Goal: Browse casually

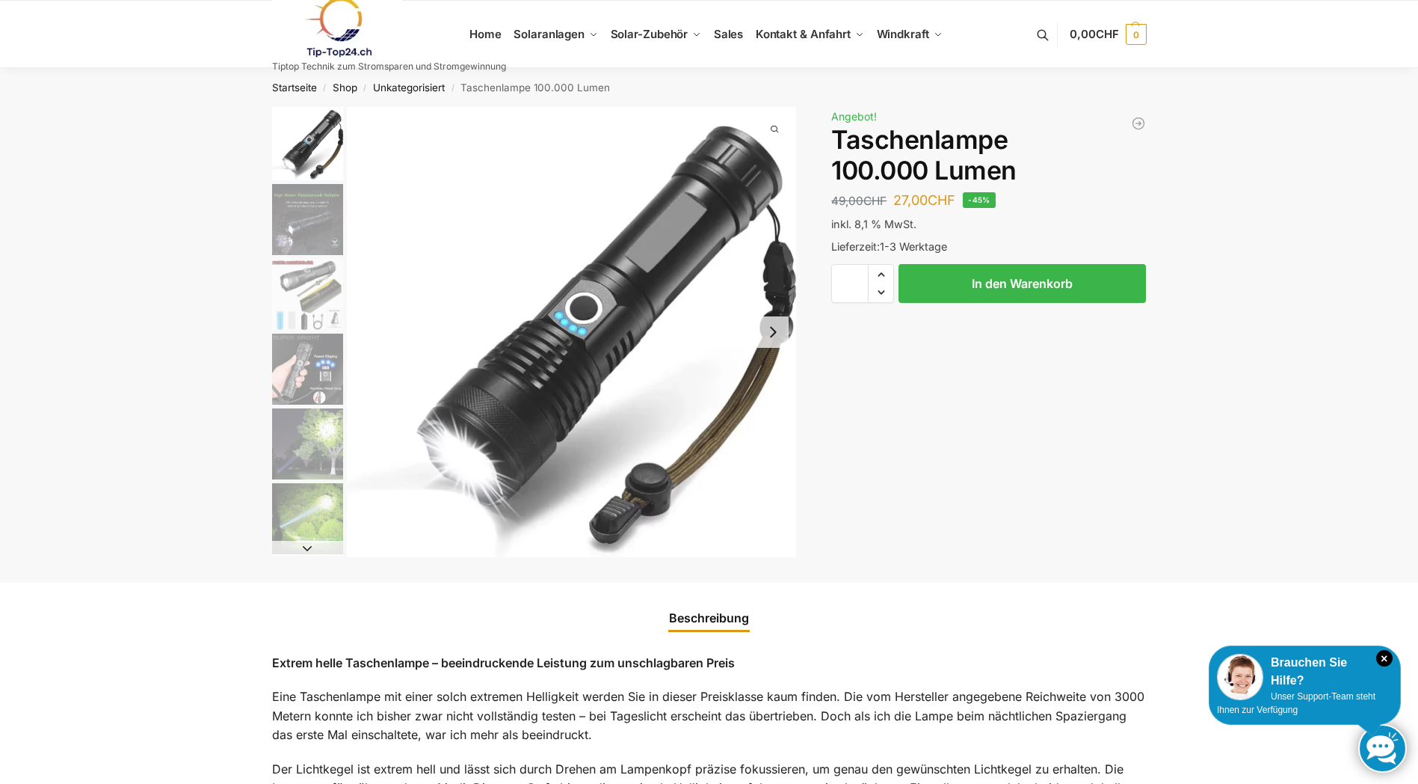
click at [310, 386] on img "4 / 6" at bounding box center [307, 369] width 71 height 71
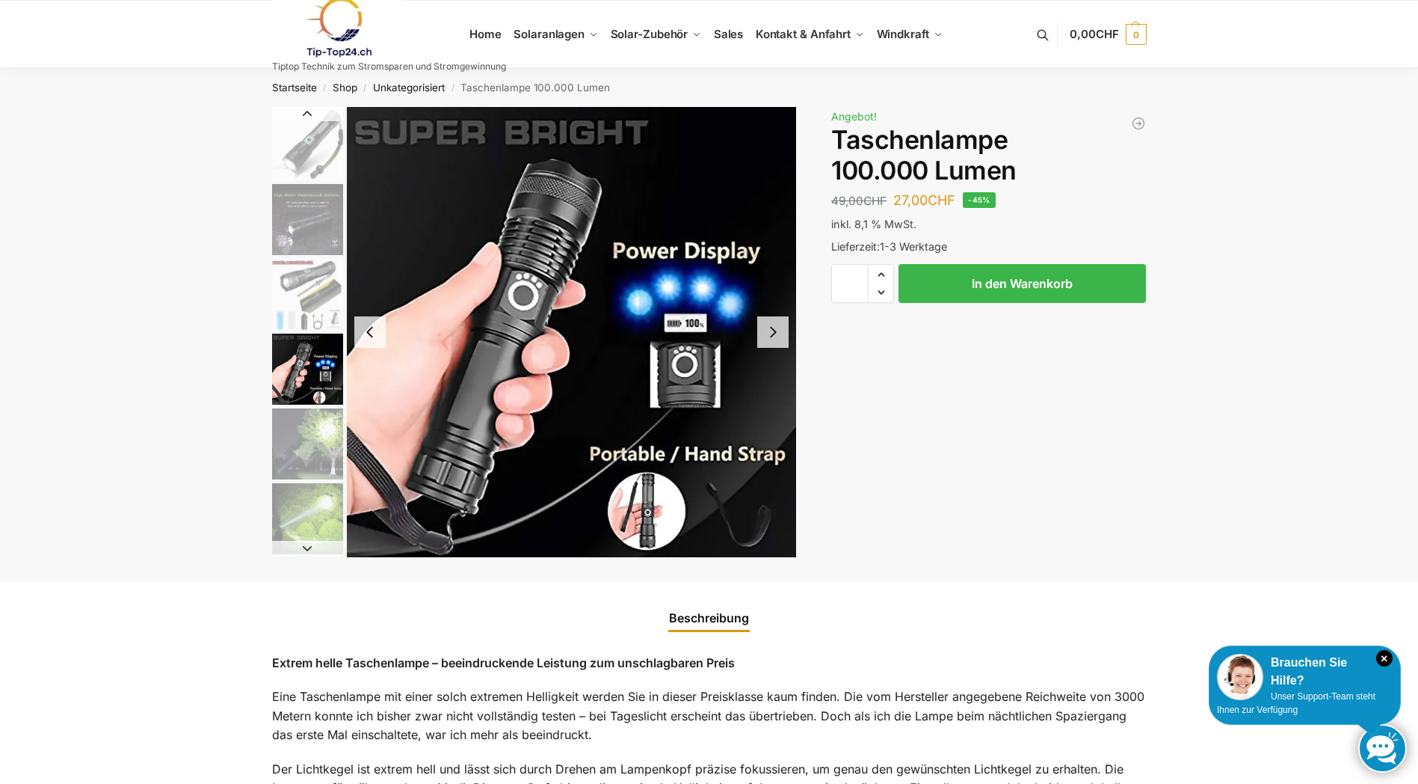
click at [310, 428] on img "5 / 6" at bounding box center [307, 443] width 71 height 71
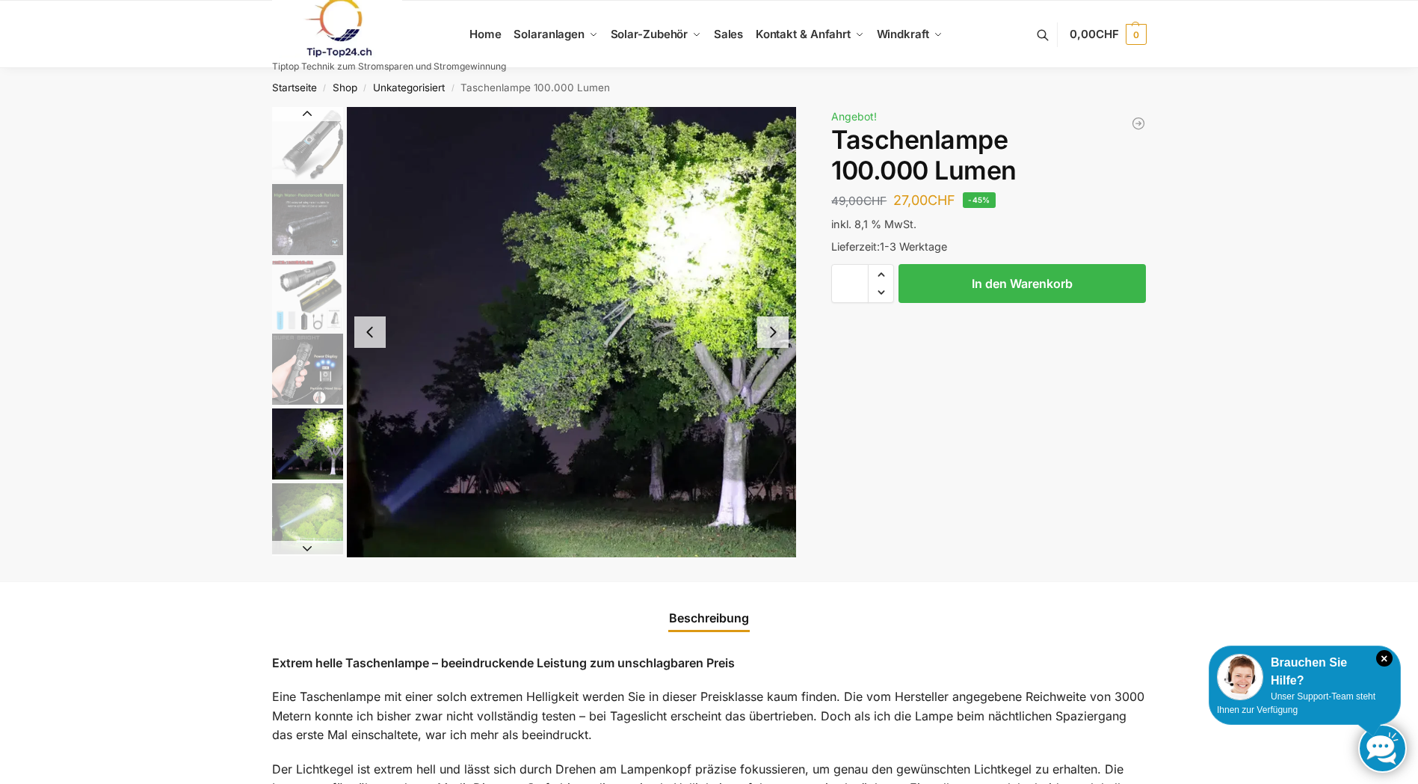
click at [293, 495] on img "6 / 6" at bounding box center [307, 518] width 71 height 71
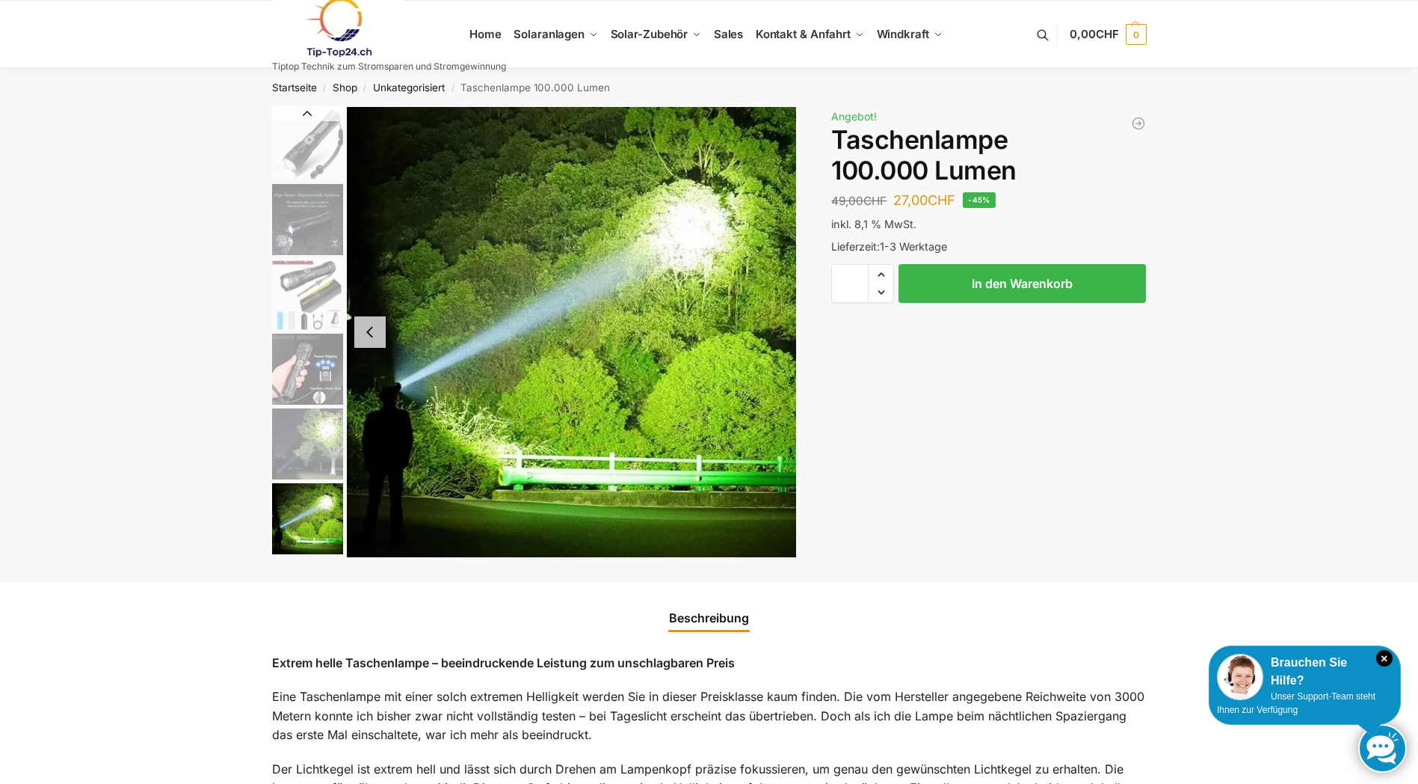
click at [313, 215] on img "2 / 6" at bounding box center [307, 219] width 71 height 71
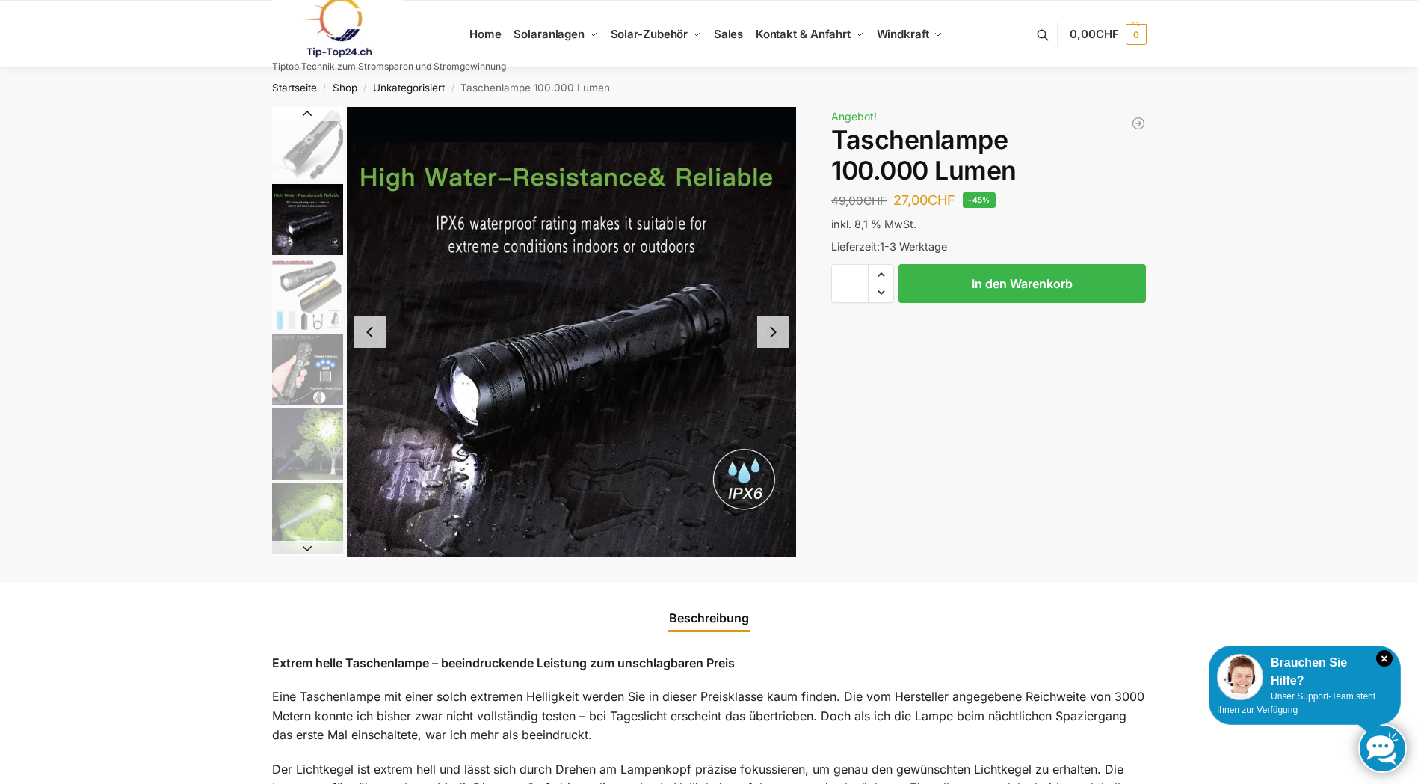
click at [322, 129] on img "1 / 6" at bounding box center [307, 143] width 71 height 73
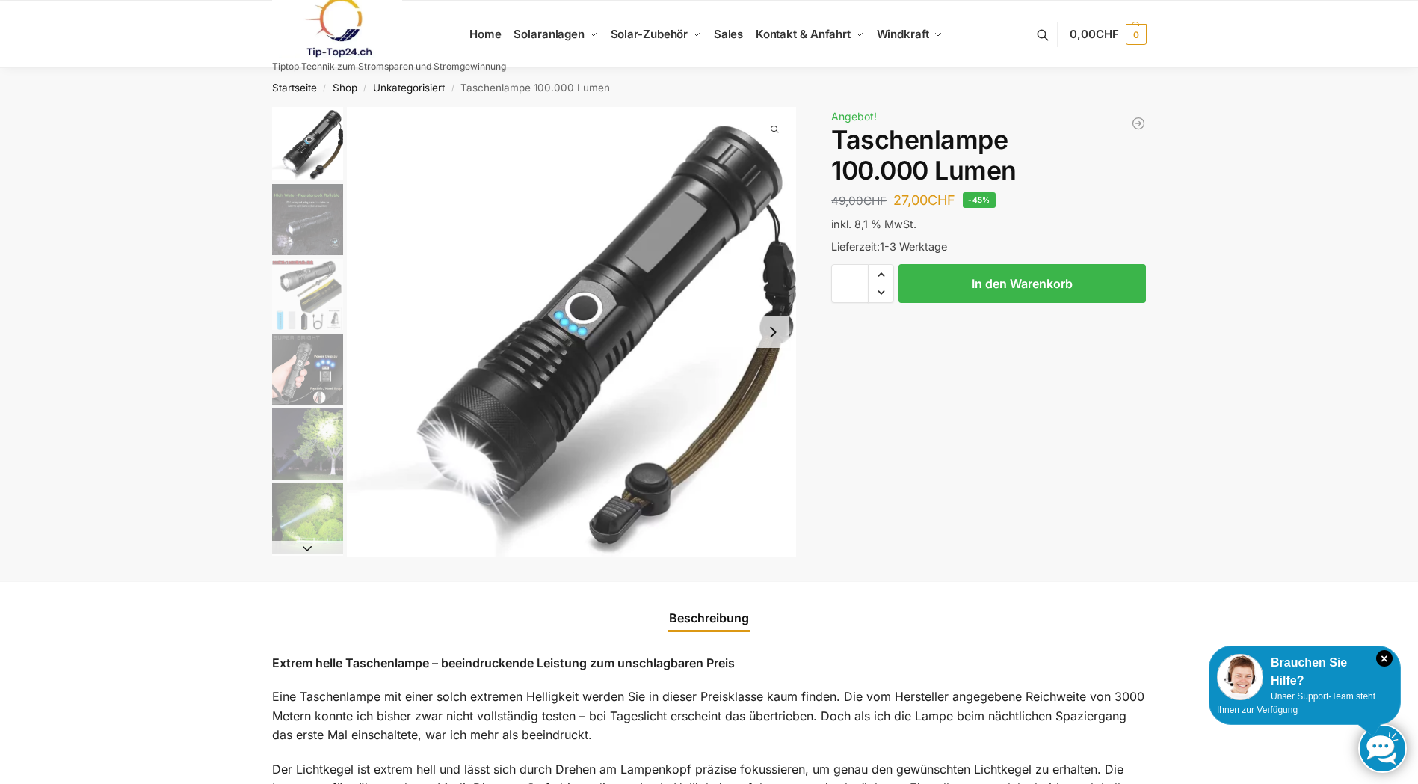
click at [314, 375] on img "4 / 6" at bounding box center [307, 369] width 71 height 71
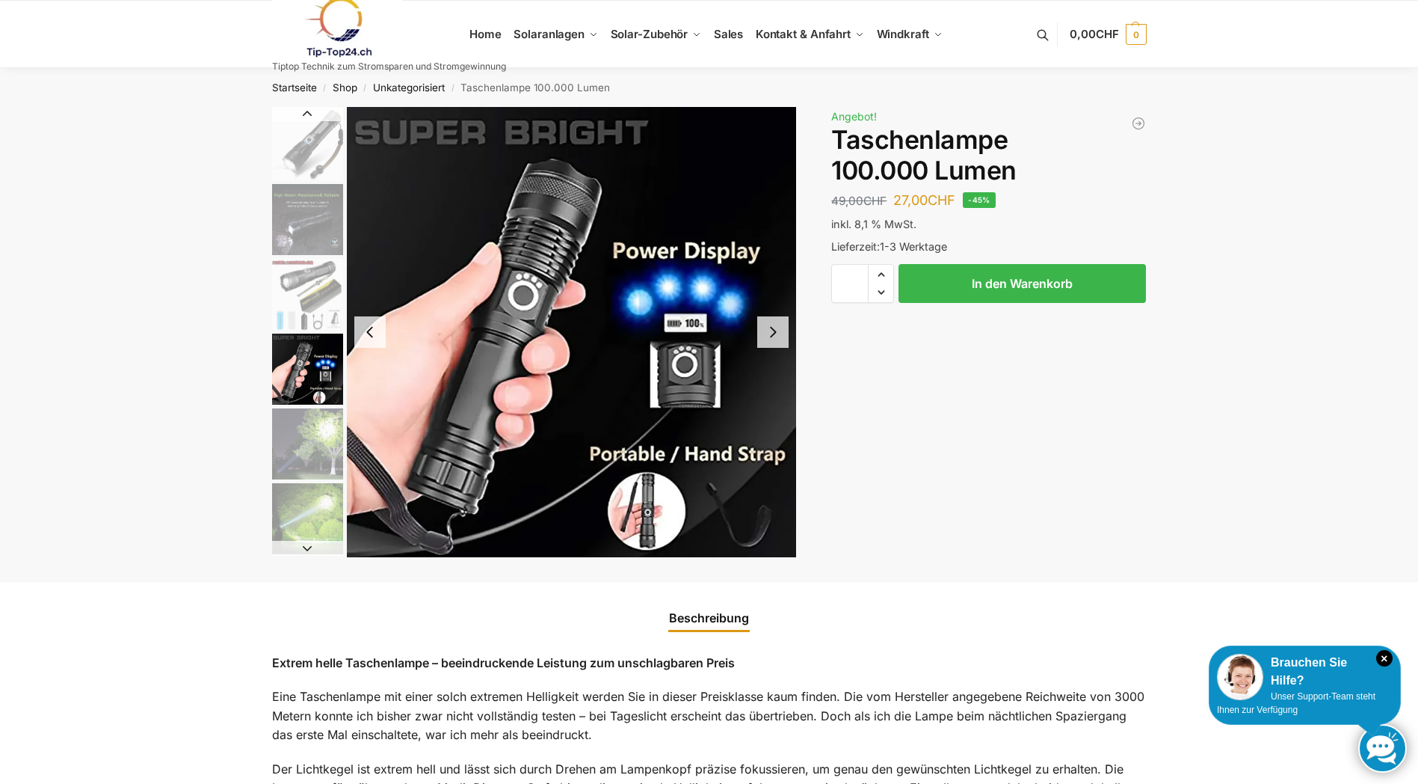
click at [311, 451] on img "5 / 6" at bounding box center [307, 443] width 71 height 71
click at [301, 546] on button "Next slide" at bounding box center [307, 548] width 71 height 15
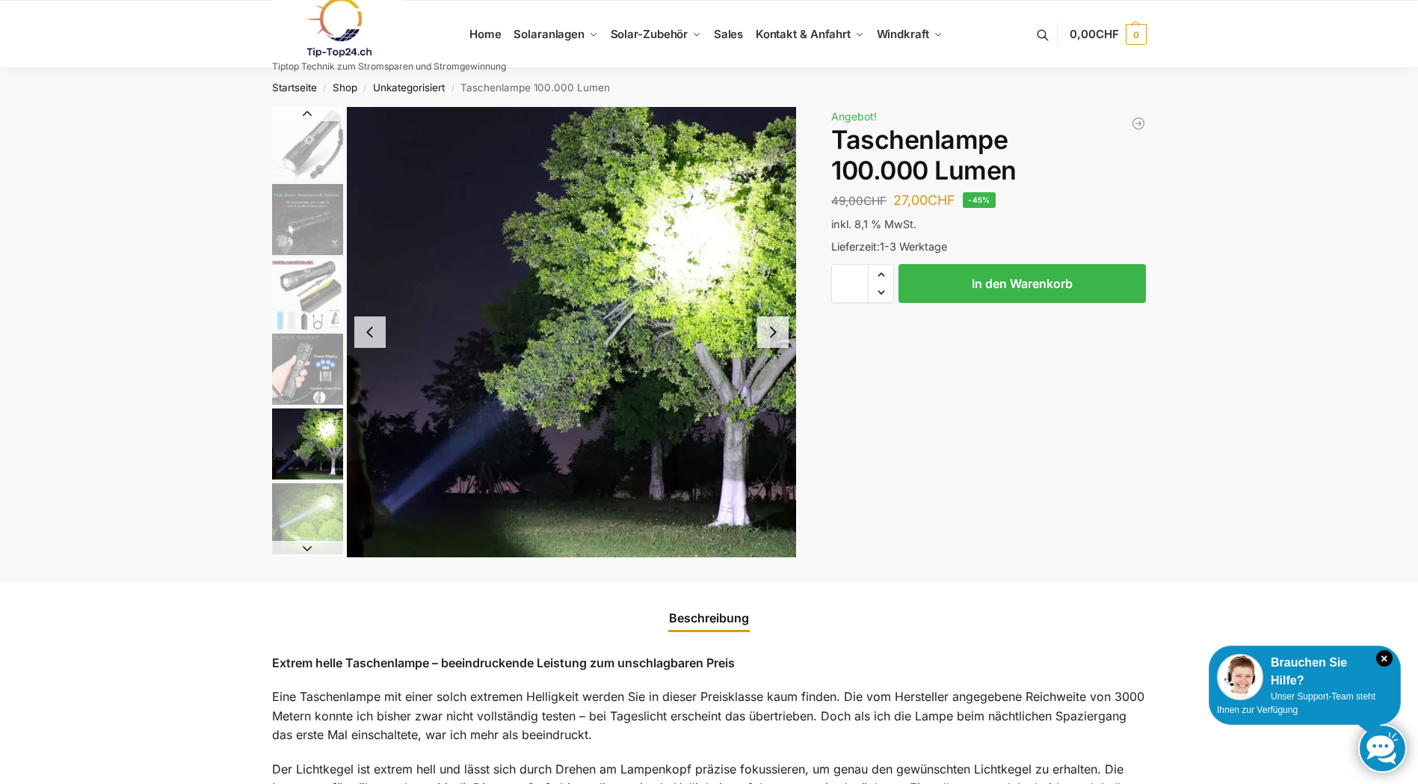
click at [300, 547] on button "Next slide" at bounding box center [307, 548] width 71 height 15
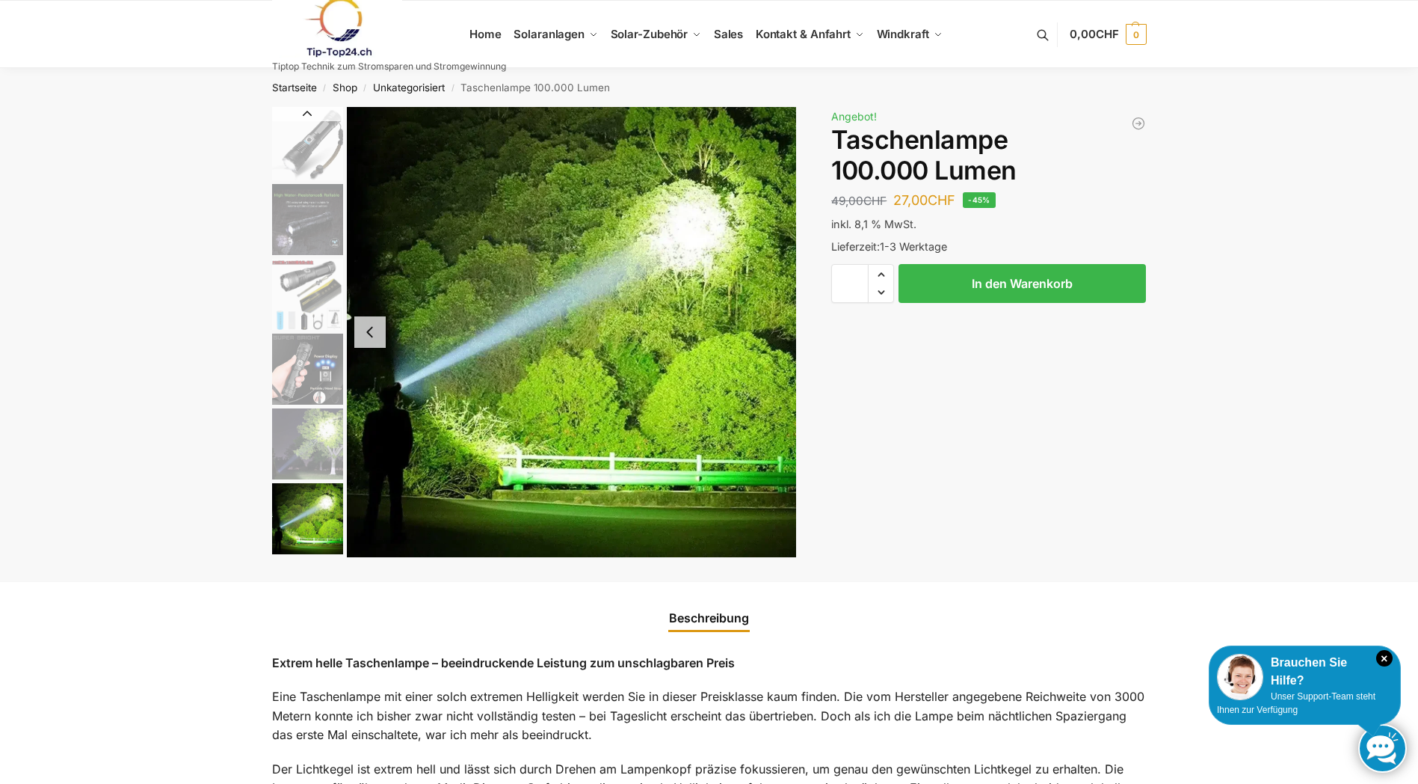
click at [290, 221] on img "2 / 6" at bounding box center [307, 219] width 71 height 71
